Goal: Task Accomplishment & Management: Complete application form

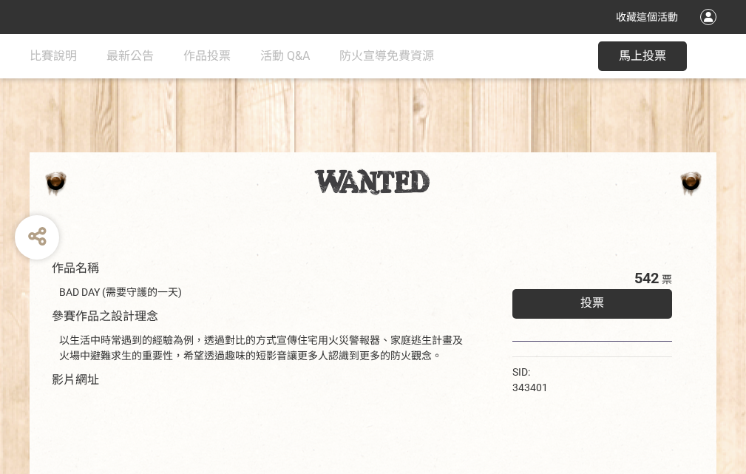
click at [711, 31] on div "收藏這個活動" at bounding box center [373, 17] width 746 height 34
click at [462, 146] on div "作品名稱 BAD DAY (需要守護的一天) 參賽作品之設計理念 以生活中時常遇到的經驗為例，透過對比的方式宣傳住宅用火災警報器、家庭逃生計畫及火場中避難求生…" at bounding box center [373, 345] width 746 height 622
click at [589, 299] on span "投票" at bounding box center [592, 303] width 24 height 14
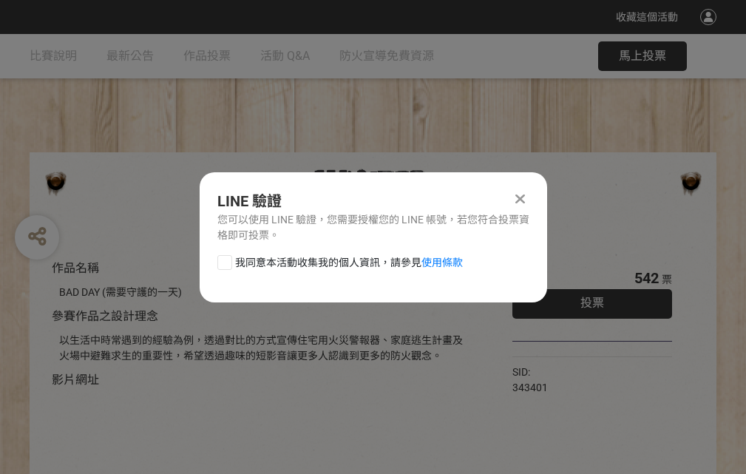
click at [223, 260] on div at bounding box center [224, 262] width 15 height 15
checkbox input "true"
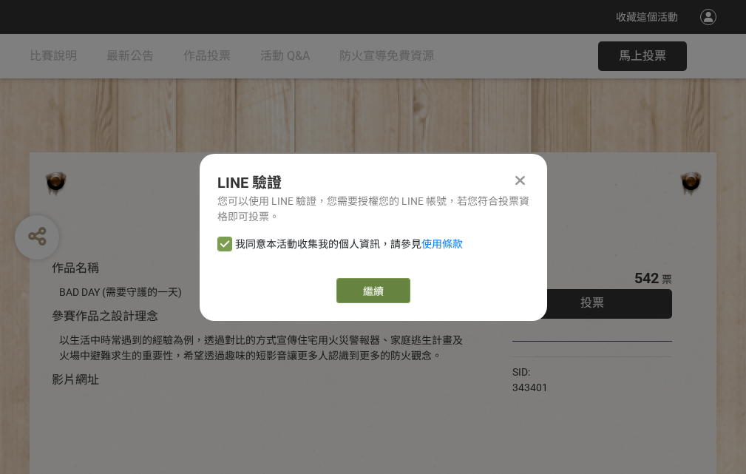
click at [372, 291] on link "繼續" at bounding box center [373, 290] width 74 height 25
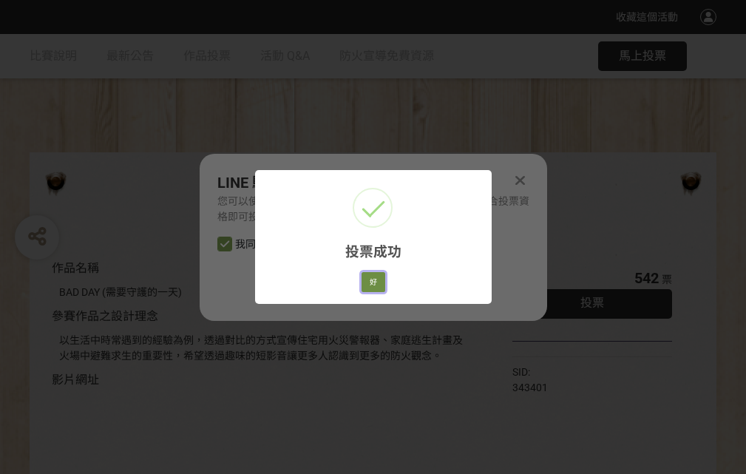
click at [369, 280] on button "好" at bounding box center [374, 282] width 24 height 21
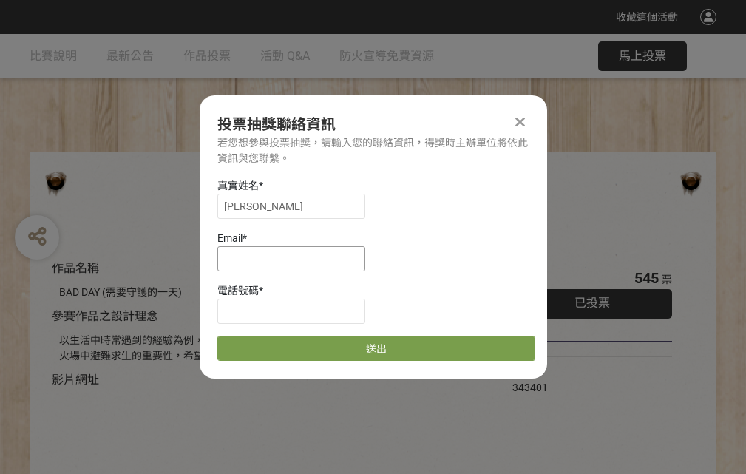
click at [296, 258] on input at bounding box center [291, 258] width 148 height 25
type input "[EMAIL_ADDRESS][DOMAIN_NAME]"
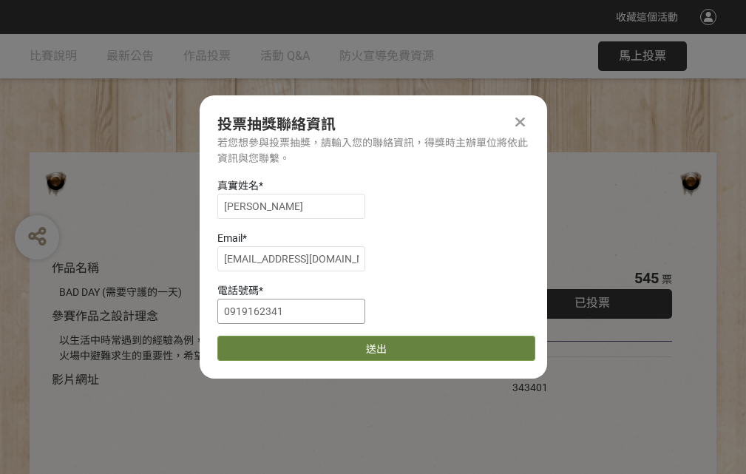
type input "0919162341"
click at [260, 343] on button "送出" at bounding box center [376, 348] width 318 height 25
